Goal: Check status

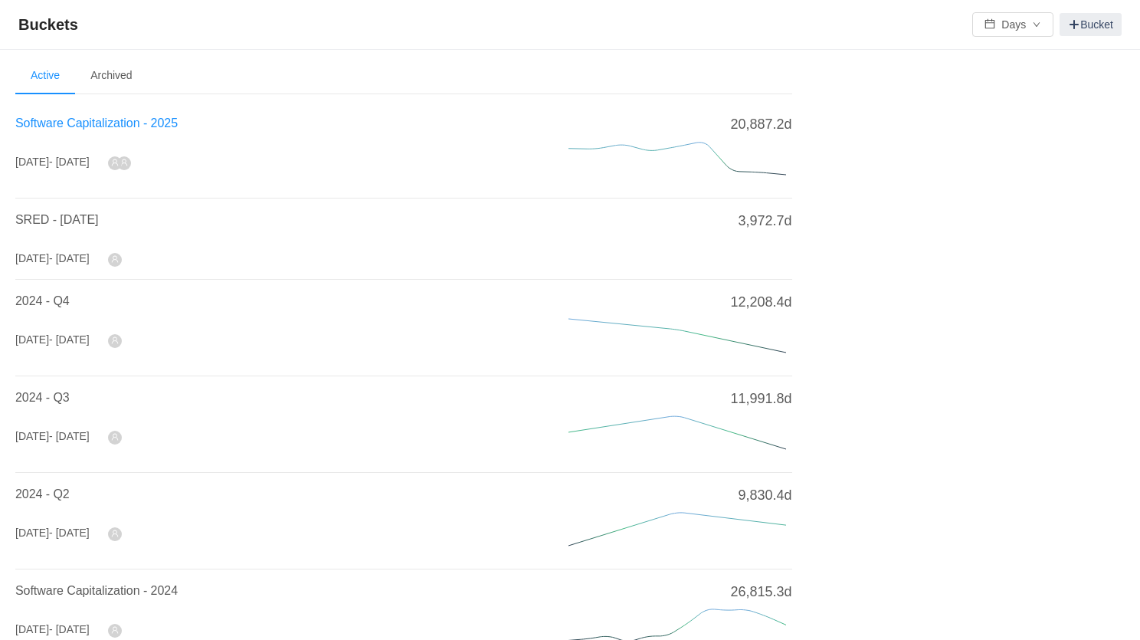
click at [163, 116] on span "Software Capitalization - 2025" at bounding box center [96, 122] width 162 height 13
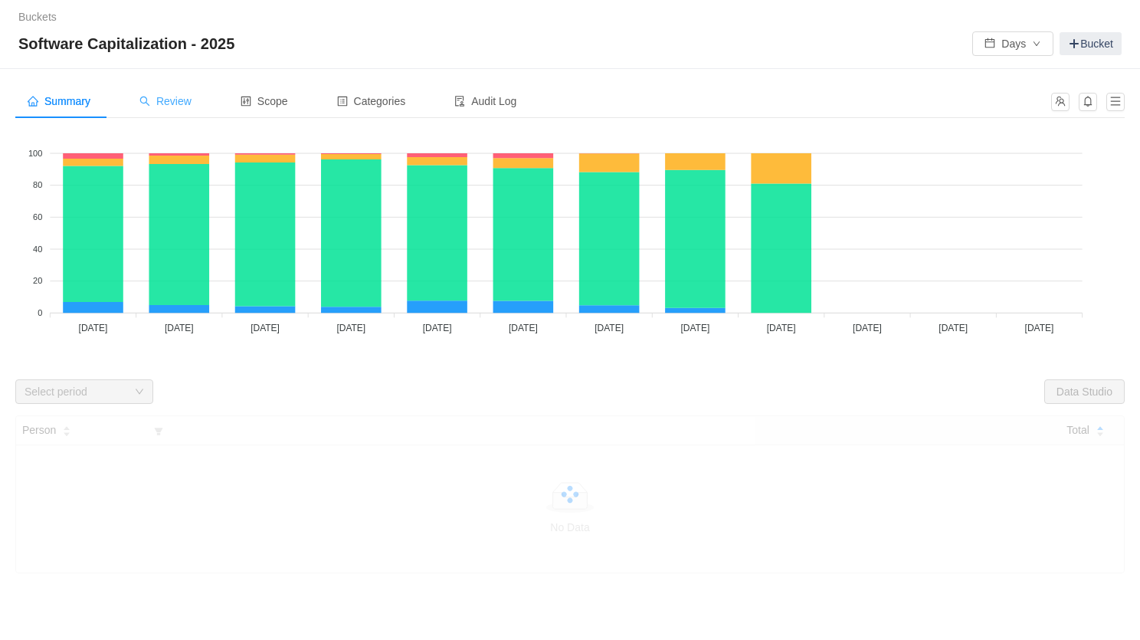
click at [159, 99] on span "Review" at bounding box center [165, 101] width 52 height 12
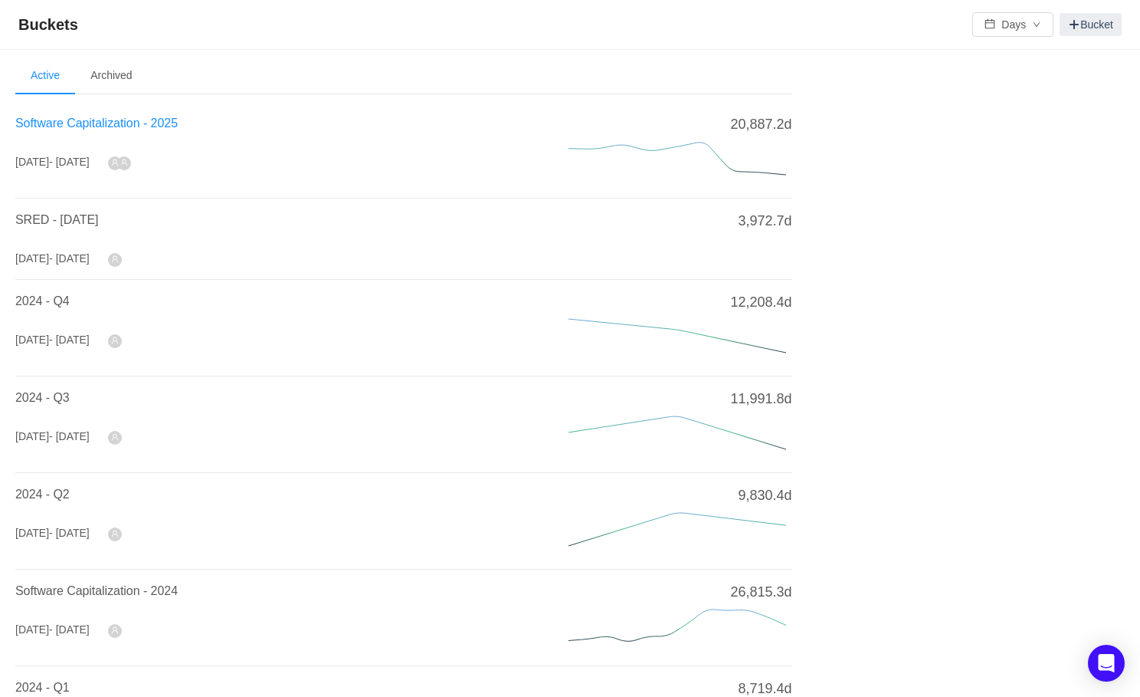
click at [126, 130] on span "Software Capitalization - 2025" at bounding box center [96, 122] width 162 height 13
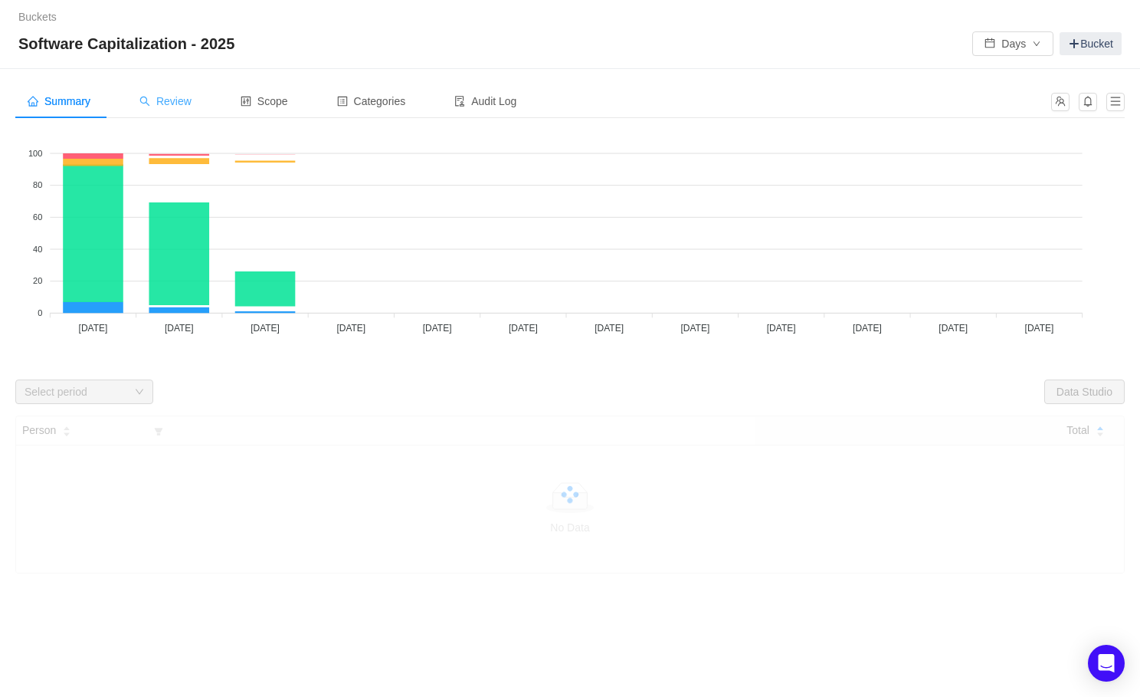
click at [155, 103] on span "Review" at bounding box center [165, 101] width 52 height 12
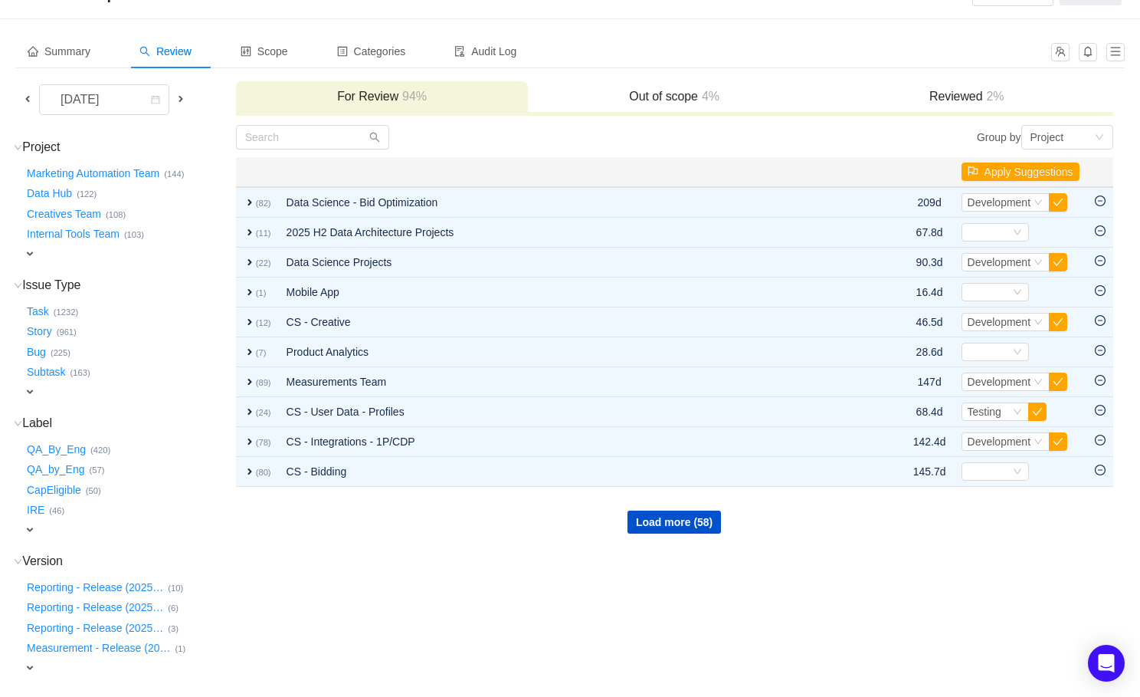
scroll to position [51, 0]
click at [34, 522] on span "expand" at bounding box center [30, 528] width 12 height 12
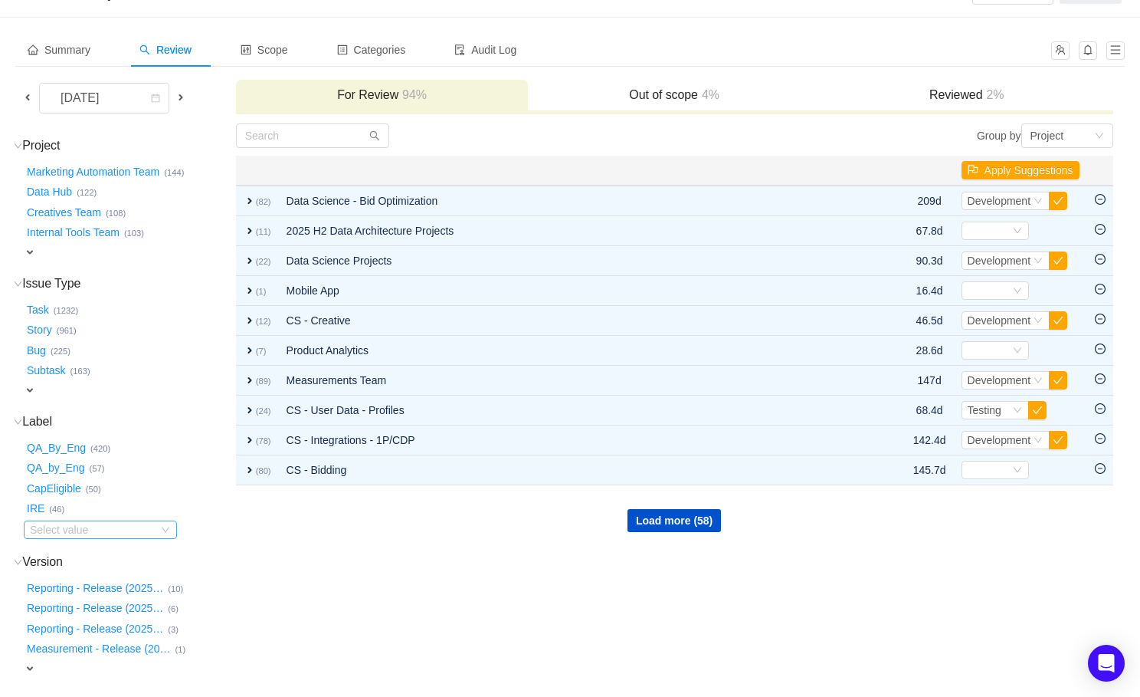
click at [49, 535] on div "Select value" at bounding box center [90, 529] width 121 height 15
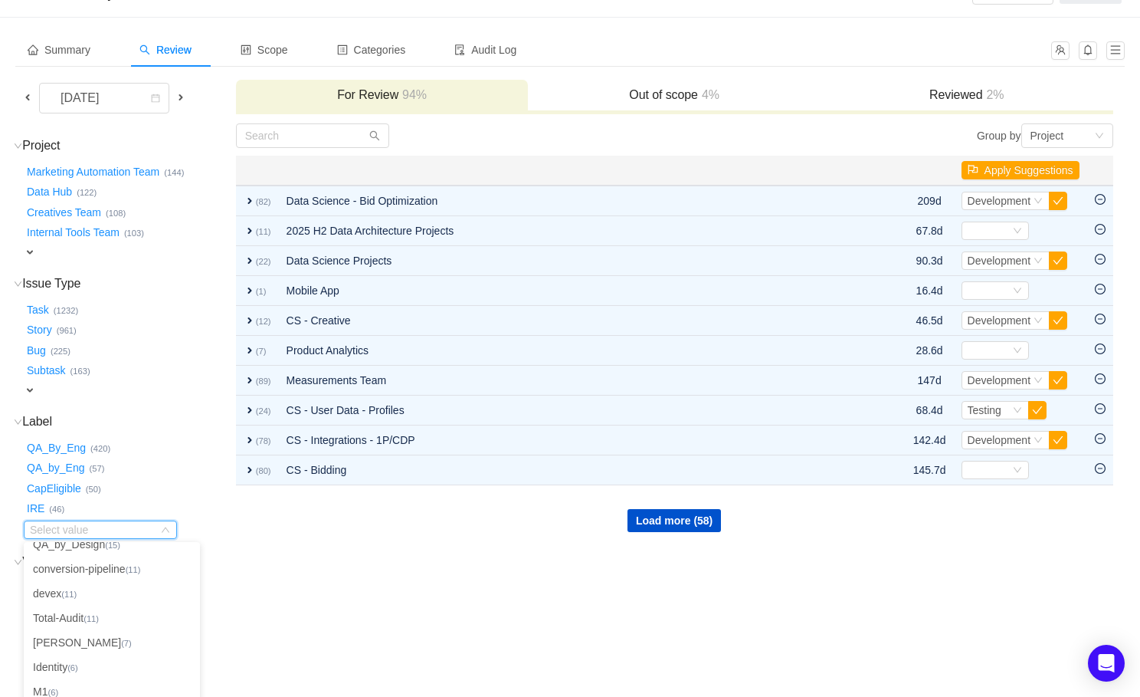
scroll to position [119, 0]
type input "fin"
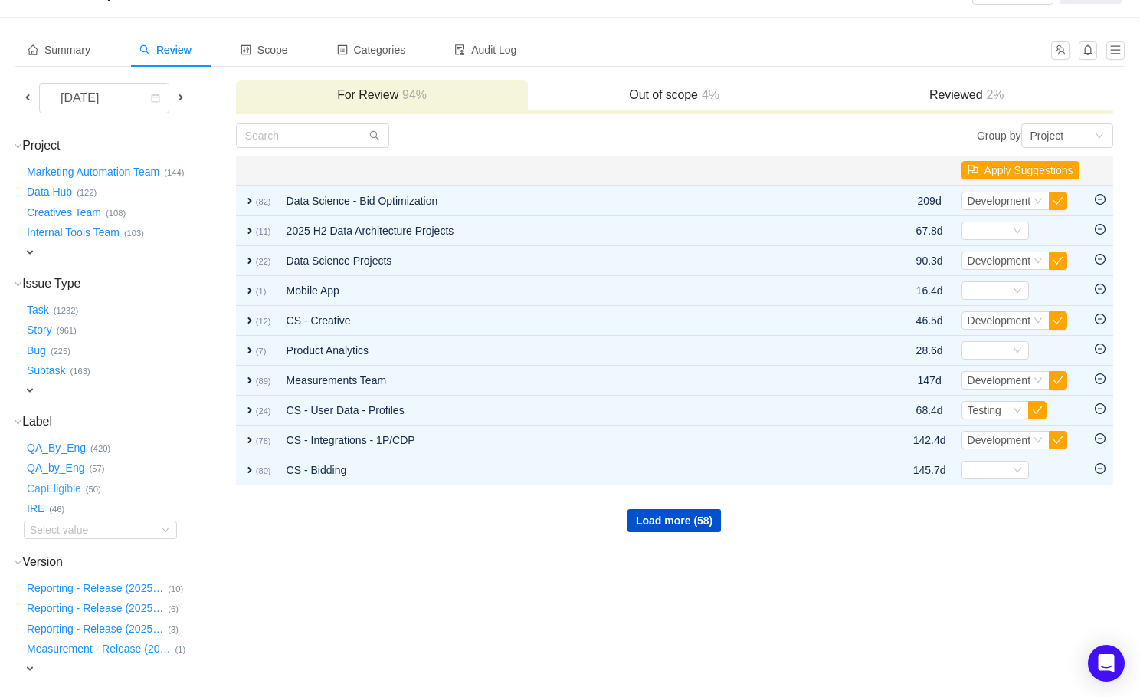
click at [71, 487] on button "CapEligible …" at bounding box center [55, 488] width 62 height 25
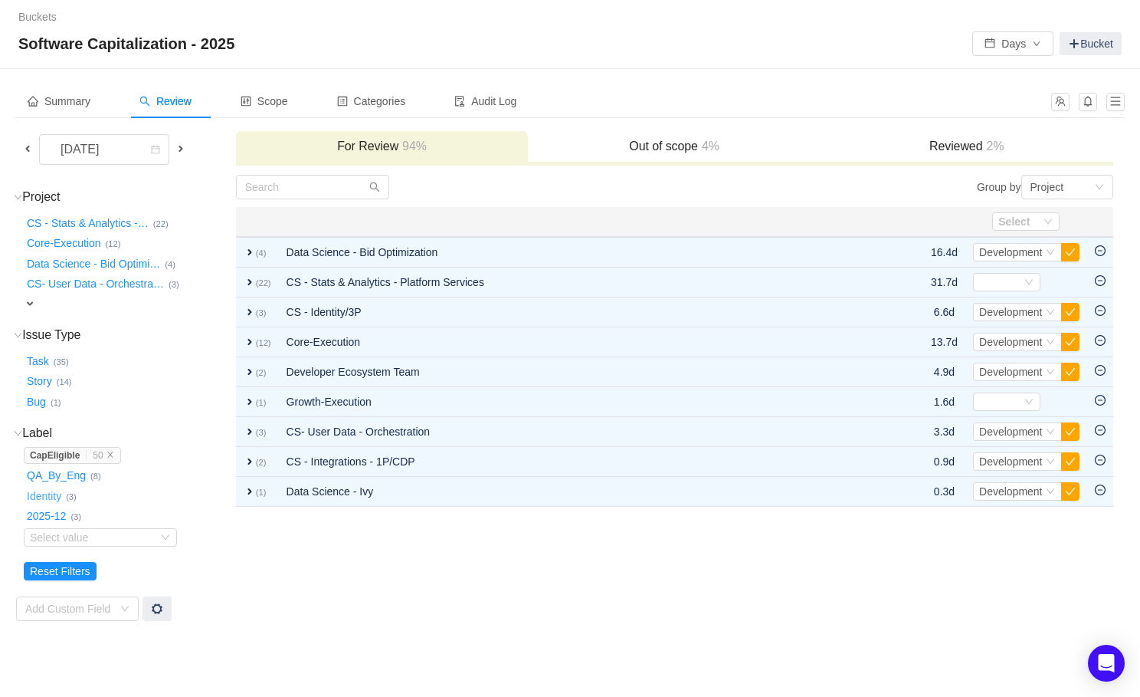
scroll to position [0, 0]
